Goal: Information Seeking & Learning: Learn about a topic

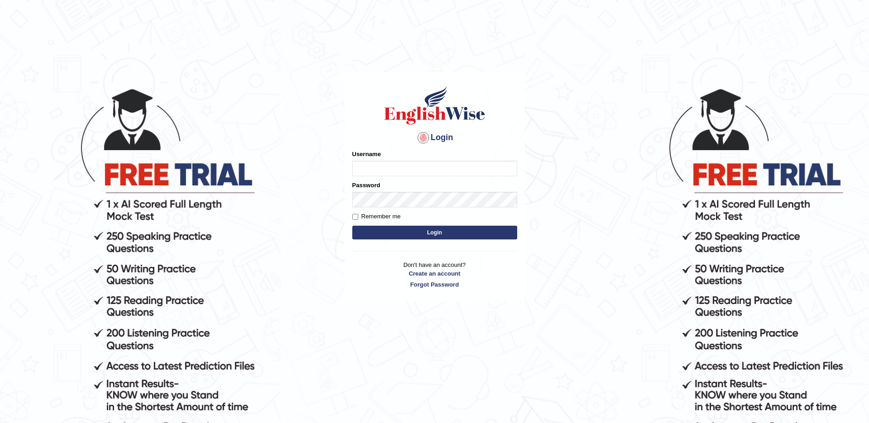
type input "syedfahadhussain"
click at [377, 220] on label "Remember me" at bounding box center [376, 216] width 49 height 9
click at [358, 220] on input "Remember me" at bounding box center [355, 217] width 6 height 6
checkbox input "true"
click at [388, 231] on button "Login" at bounding box center [434, 233] width 165 height 14
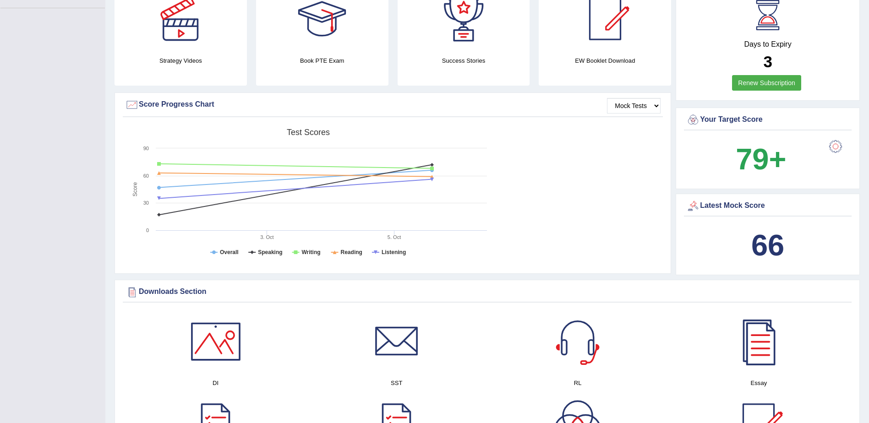
scroll to position [275, 0]
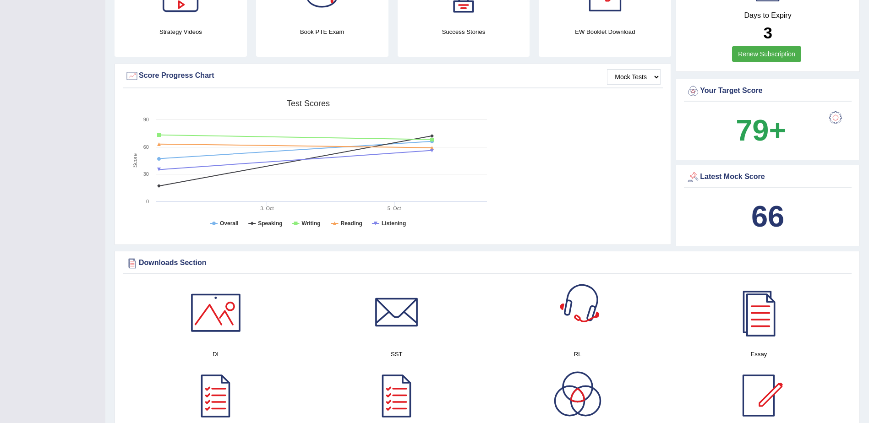
click at [760, 210] on b "66" at bounding box center [768, 216] width 33 height 33
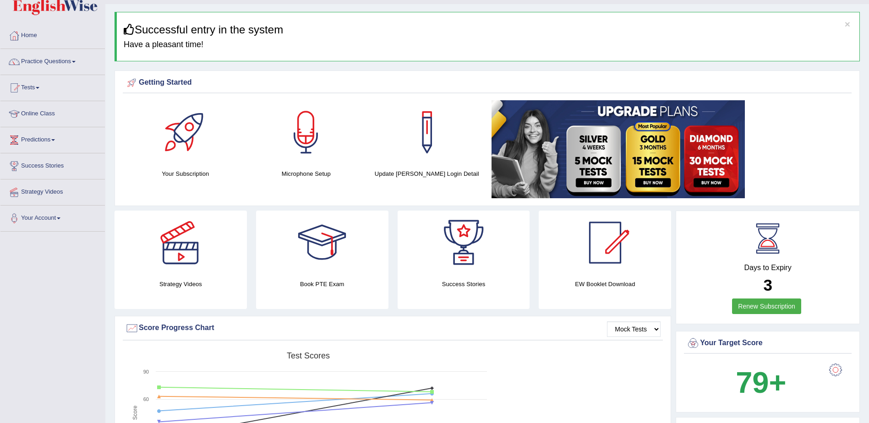
scroll to position [0, 0]
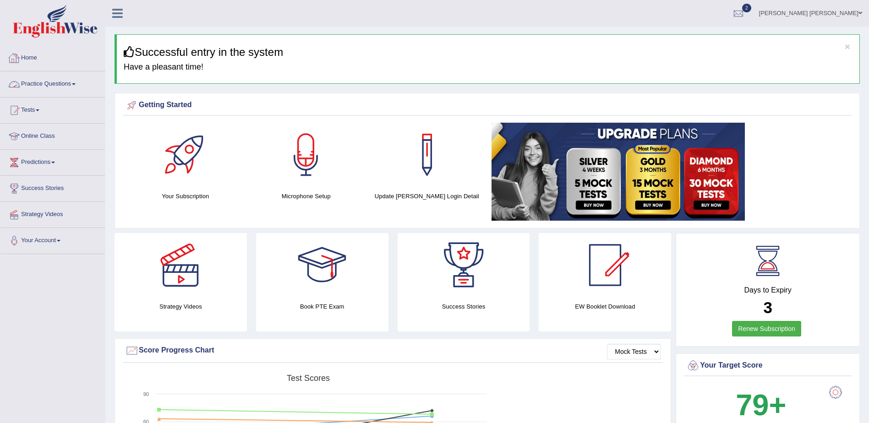
click at [49, 82] on link "Practice Questions" at bounding box center [52, 82] width 104 height 23
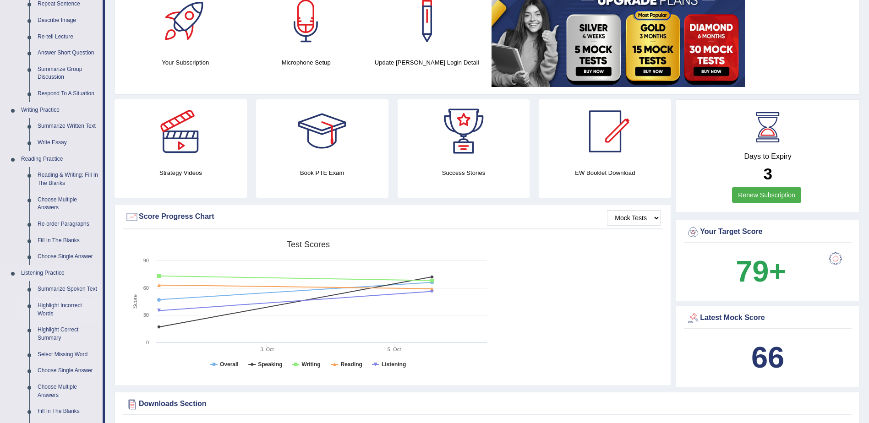
scroll to position [92, 0]
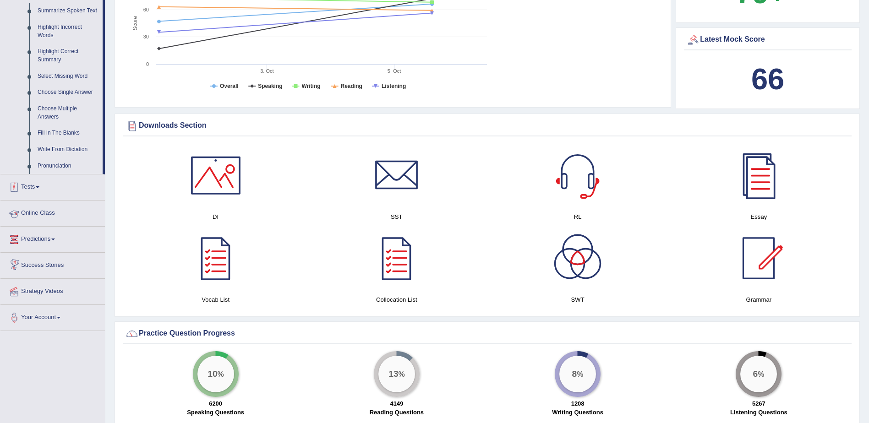
click at [36, 181] on link "Tests" at bounding box center [52, 186] width 104 height 23
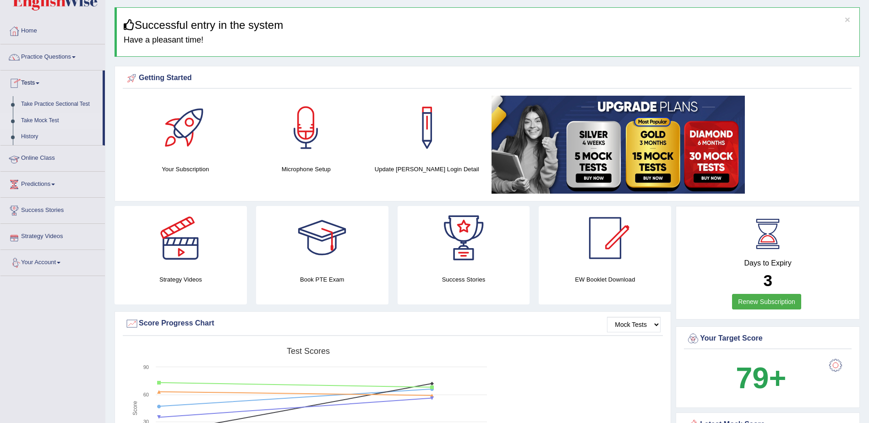
scroll to position [24, 0]
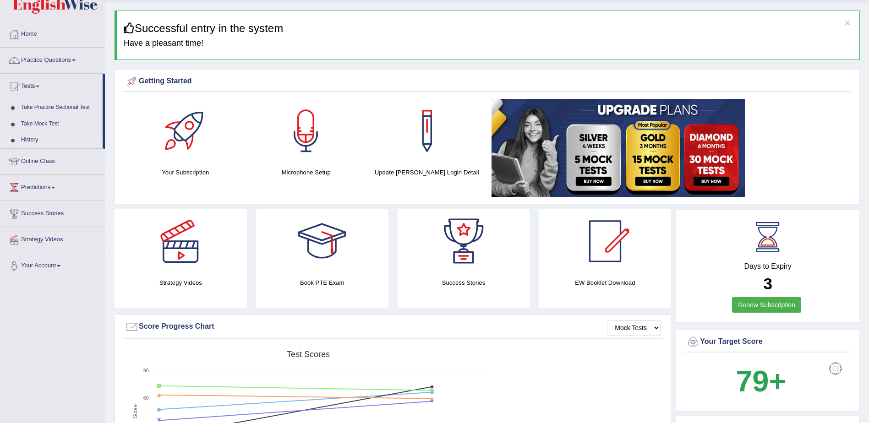
click at [32, 137] on link "History" at bounding box center [60, 140] width 86 height 16
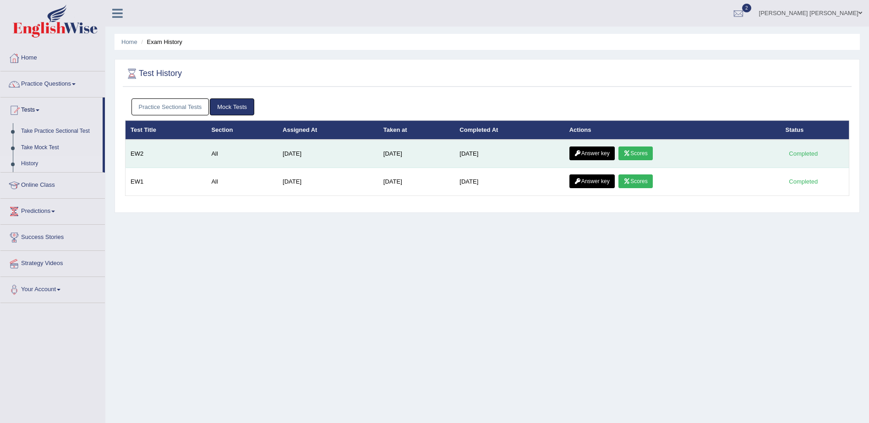
click at [642, 156] on link "Scores" at bounding box center [636, 154] width 34 height 14
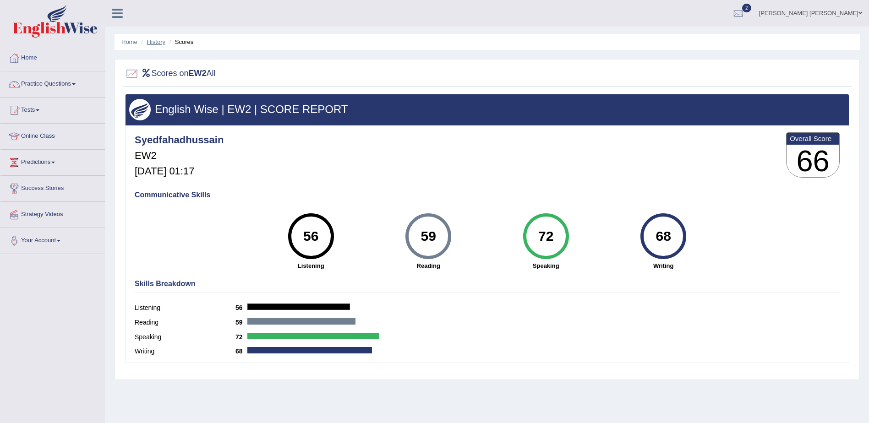
click at [154, 43] on link "History" at bounding box center [156, 41] width 18 height 7
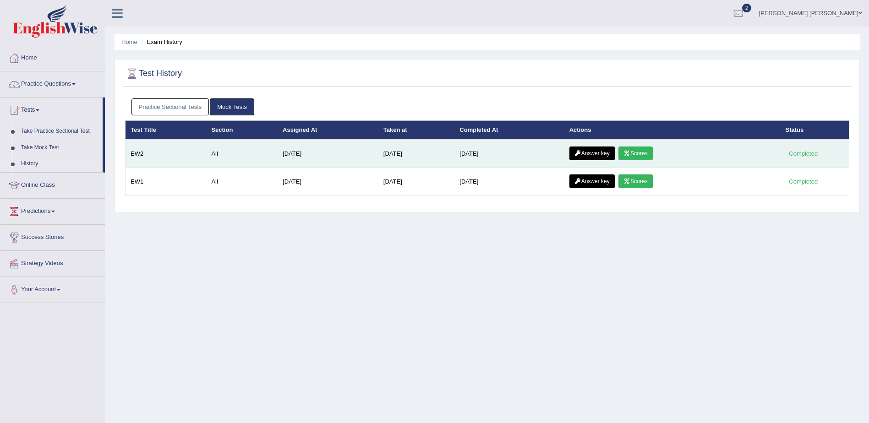
click at [589, 155] on link "Answer key" at bounding box center [592, 154] width 45 height 14
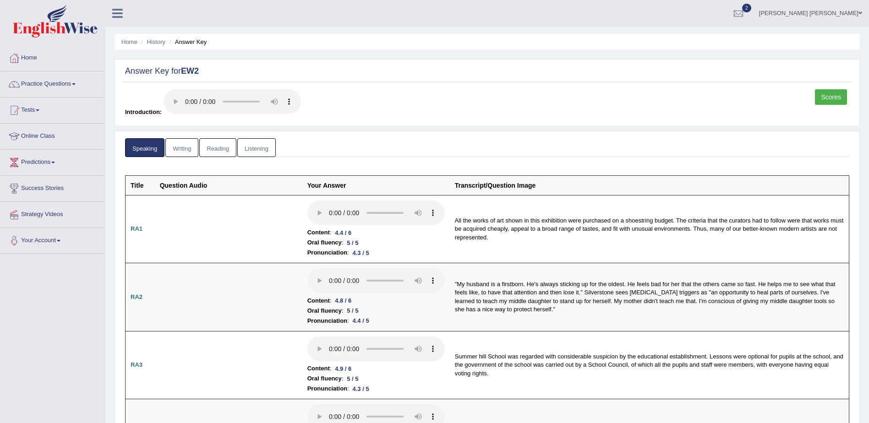
click at [180, 148] on link "Writing" at bounding box center [181, 147] width 33 height 19
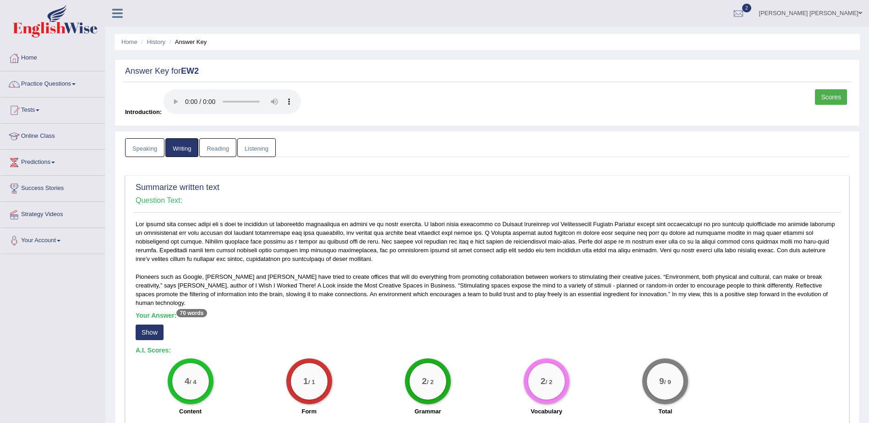
click at [219, 147] on link "Reading" at bounding box center [217, 147] width 37 height 19
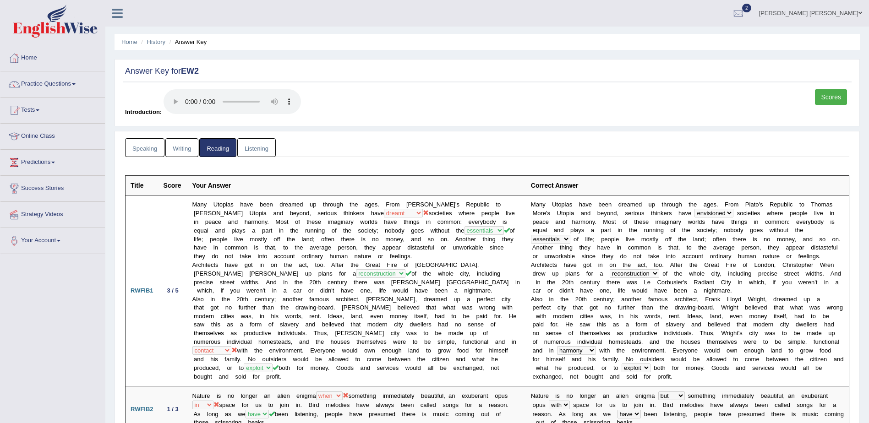
click at [271, 148] on link "Listening" at bounding box center [256, 147] width 38 height 19
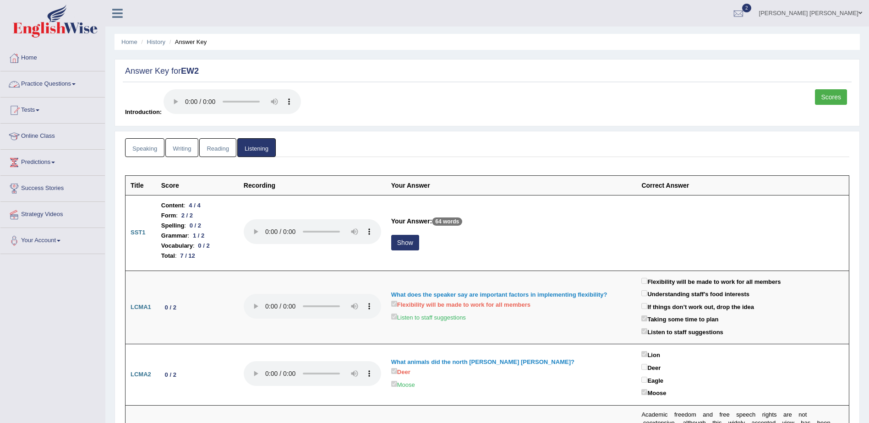
click at [50, 83] on link "Practice Questions" at bounding box center [52, 82] width 104 height 23
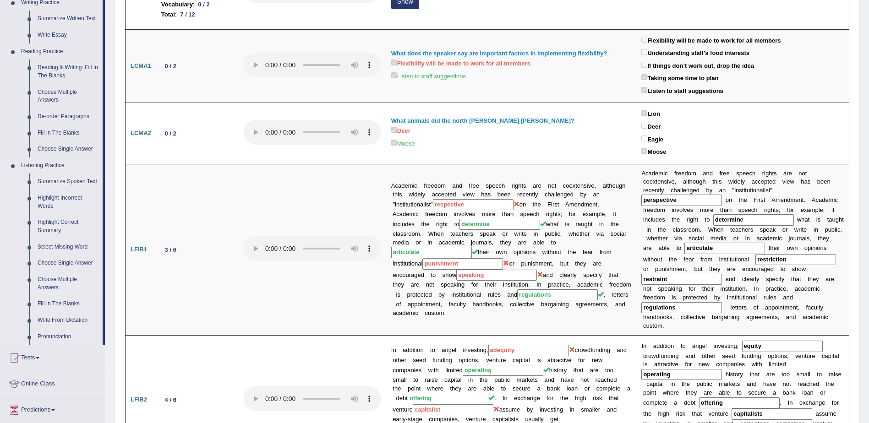
scroll to position [46, 0]
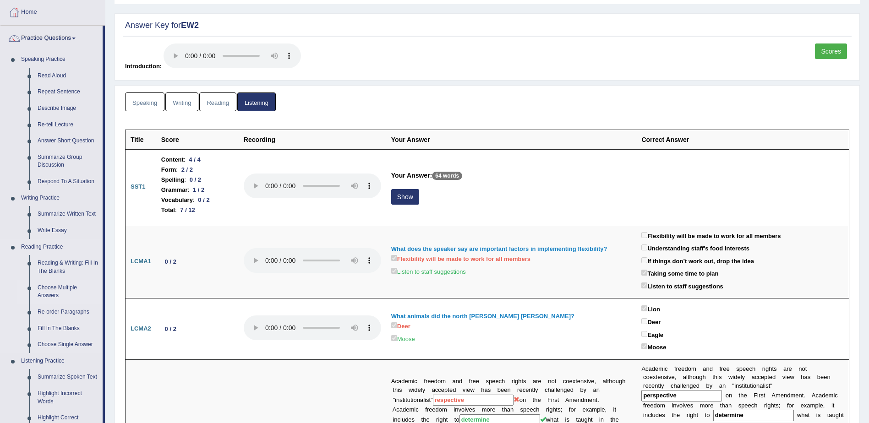
click at [61, 289] on link "Choose Multiple Answers" at bounding box center [67, 292] width 69 height 24
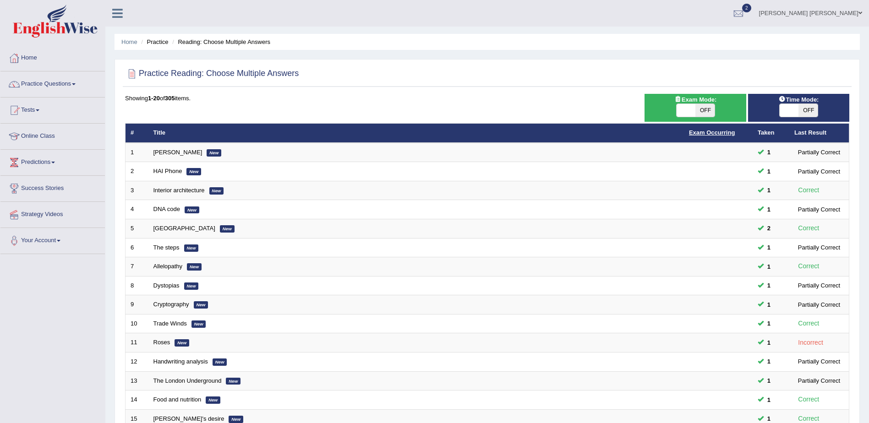
click at [714, 134] on link "Exam Occurring" at bounding box center [712, 132] width 46 height 7
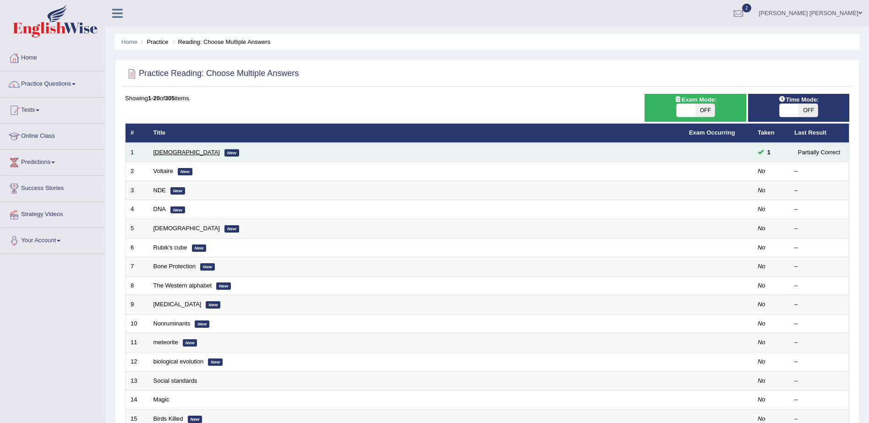
click at [167, 153] on link "[DEMOGRAPHIC_DATA]" at bounding box center [187, 152] width 66 height 7
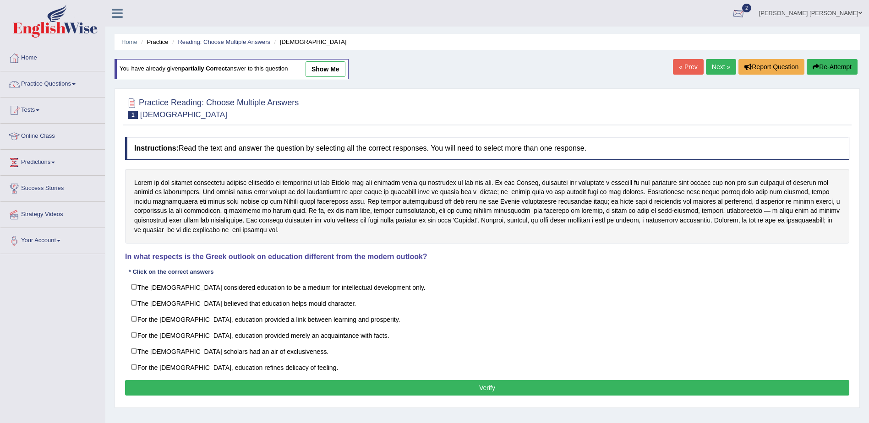
click at [746, 17] on div at bounding box center [739, 14] width 14 height 14
